Goal: Task Accomplishment & Management: Manage account settings

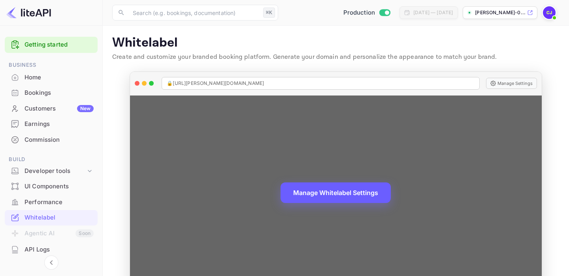
click at [320, 193] on button "Manage Whitelabel Settings" at bounding box center [336, 193] width 110 height 21
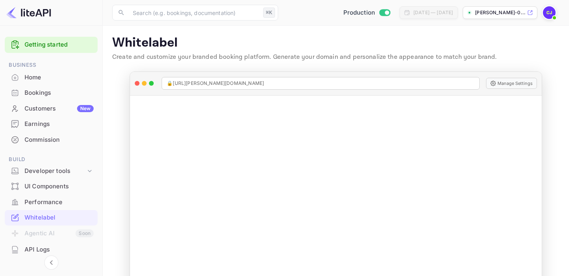
click at [549, 15] on img at bounding box center [549, 12] width 13 height 13
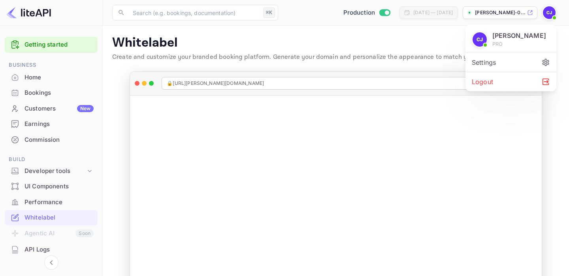
click at [489, 91] on div "Logout" at bounding box center [511, 81] width 91 height 19
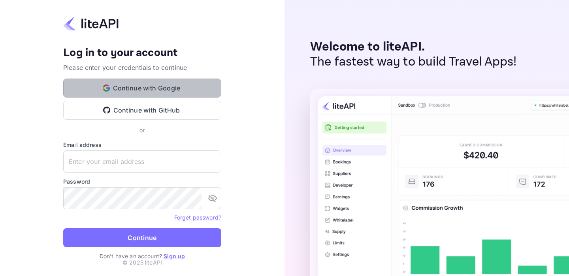
click at [172, 84] on button "Continue with Google" at bounding box center [142, 88] width 158 height 19
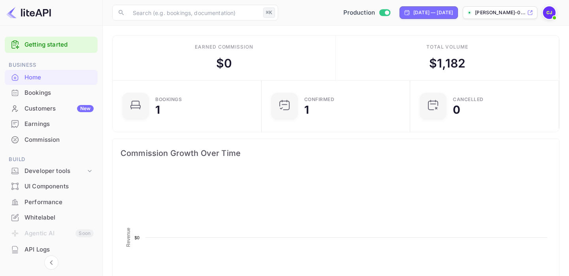
scroll to position [129, 144]
click at [27, 213] on div "Whitelabel" at bounding box center [51, 217] width 93 height 15
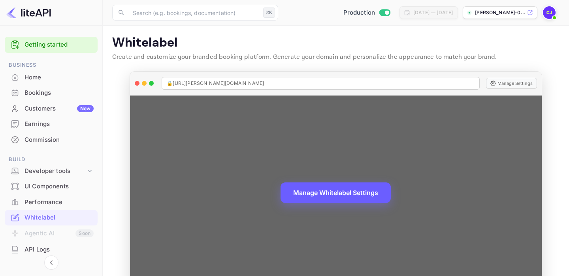
click at [308, 198] on button "Manage Whitelabel Settings" at bounding box center [336, 193] width 110 height 21
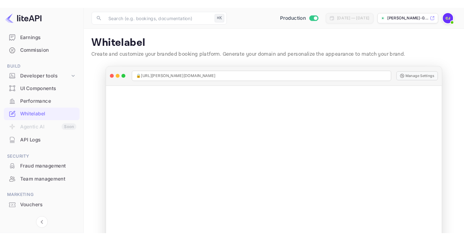
scroll to position [105, 0]
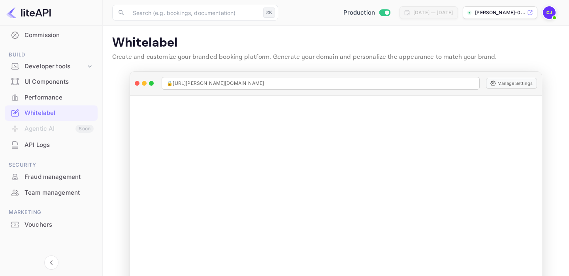
click at [43, 110] on div "Whitelabel" at bounding box center [59, 113] width 69 height 9
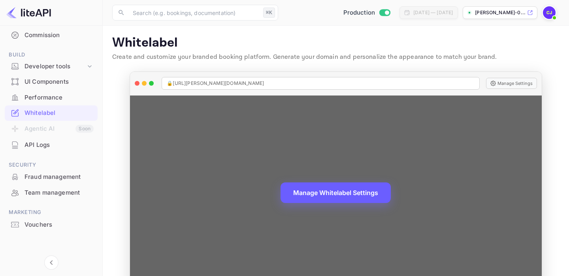
click at [311, 190] on button "Manage Whitelabel Settings" at bounding box center [336, 193] width 110 height 21
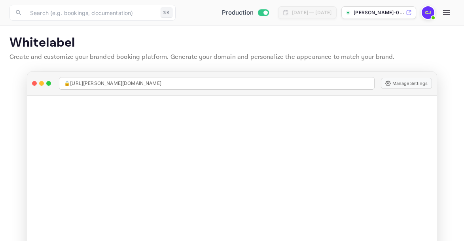
click at [426, 13] on img at bounding box center [428, 12] width 13 height 13
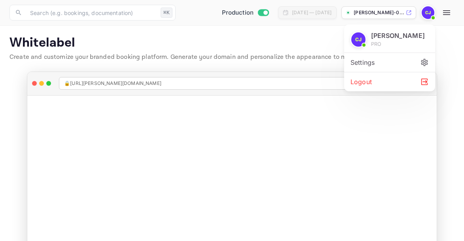
click at [340, 145] on div at bounding box center [232, 120] width 464 height 241
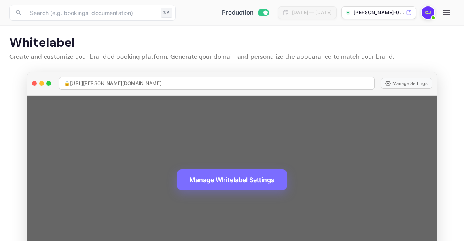
scroll to position [32, 0]
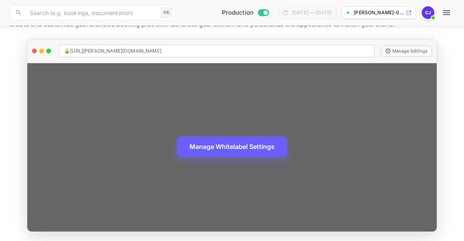
click at [244, 147] on button "Manage Whitelabel Settings" at bounding box center [232, 146] width 110 height 21
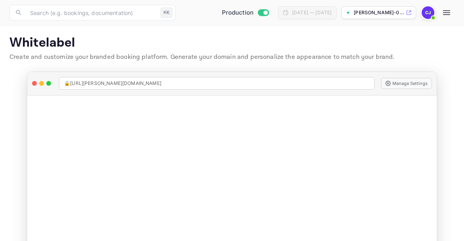
click at [426, 15] on img at bounding box center [428, 12] width 13 height 13
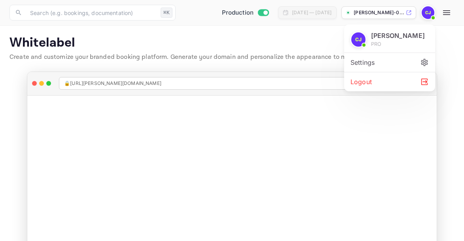
click at [370, 91] on div "Logout" at bounding box center [389, 81] width 91 height 19
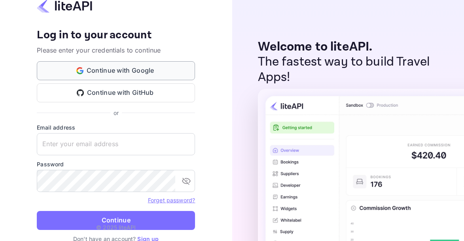
click at [110, 72] on button "Continue with Google" at bounding box center [116, 70] width 158 height 19
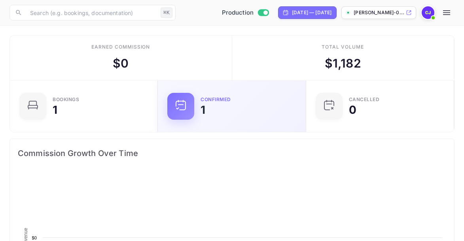
scroll to position [129, 218]
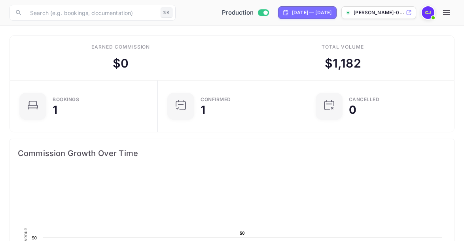
click at [427, 12] on img at bounding box center [428, 12] width 13 height 13
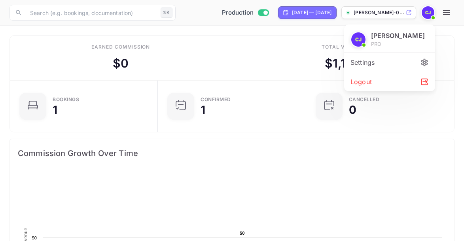
click at [369, 70] on div "Settings" at bounding box center [389, 62] width 91 height 19
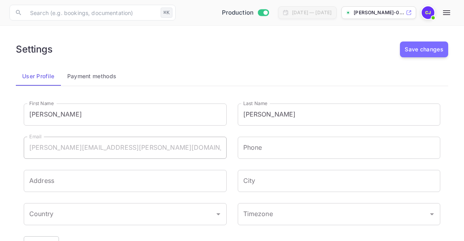
click at [448, 11] on icon "button" at bounding box center [446, 12] width 9 height 9
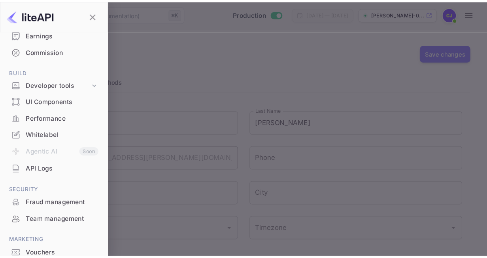
scroll to position [104, 0]
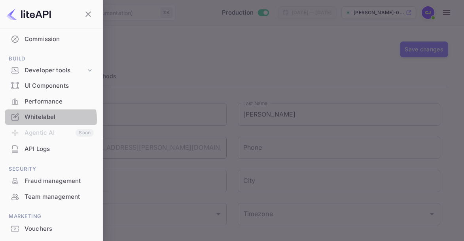
click at [49, 119] on div "Whitelabel" at bounding box center [59, 117] width 69 height 9
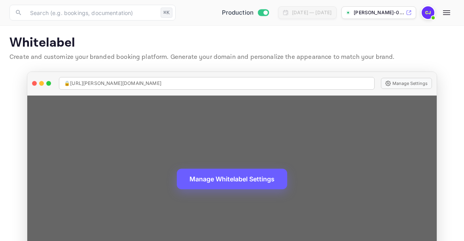
click at [183, 174] on button "Manage Whitelabel Settings" at bounding box center [232, 179] width 110 height 21
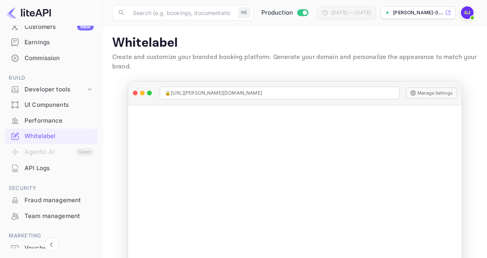
scroll to position [123, 0]
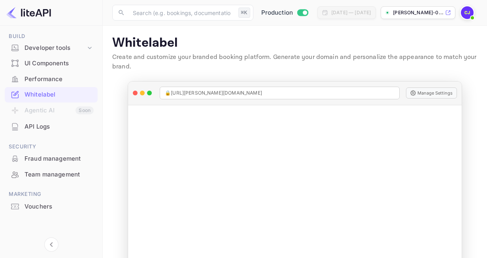
click at [463, 13] on img at bounding box center [467, 12] width 13 height 13
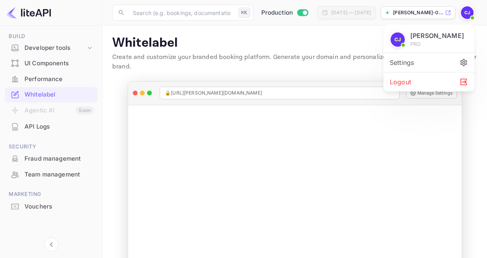
click at [416, 72] on div "Settings" at bounding box center [429, 62] width 91 height 19
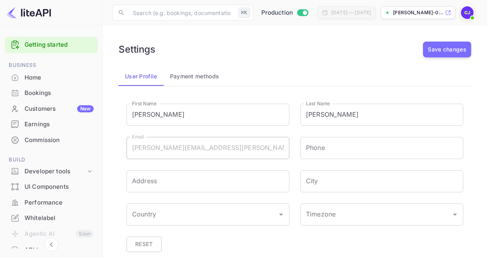
click at [450, 13] on icon at bounding box center [448, 13] width 6 height 6
